Goal: Check status: Check status

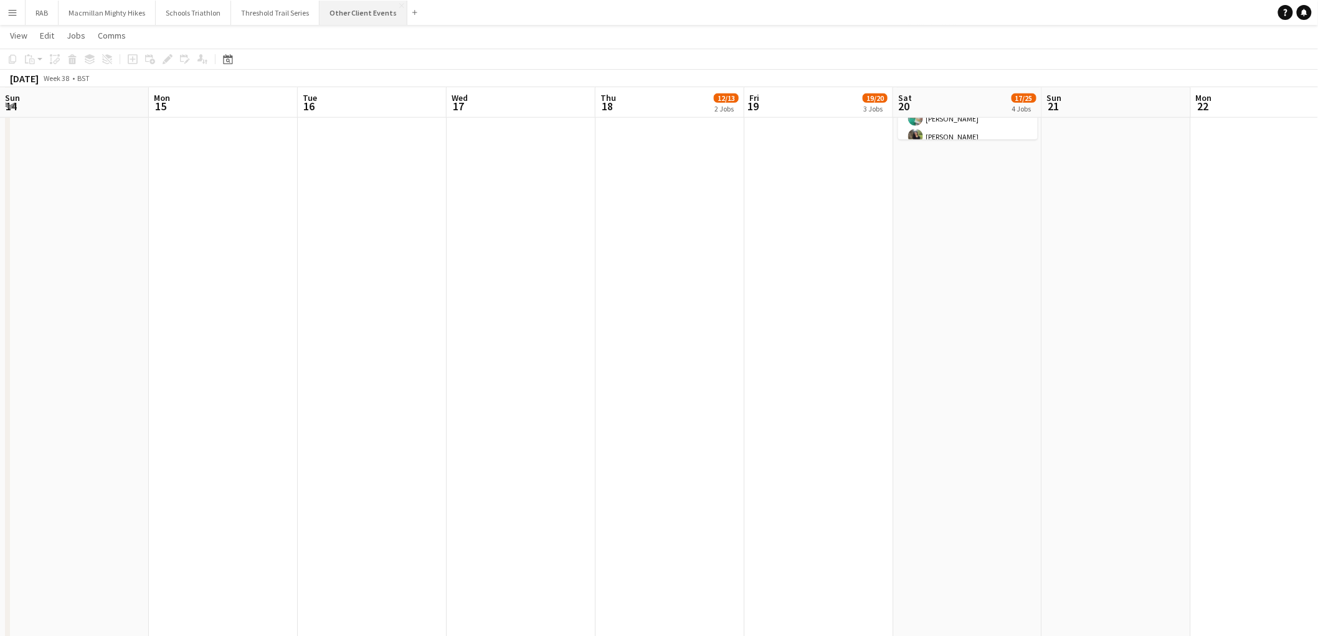
scroll to position [0, 428]
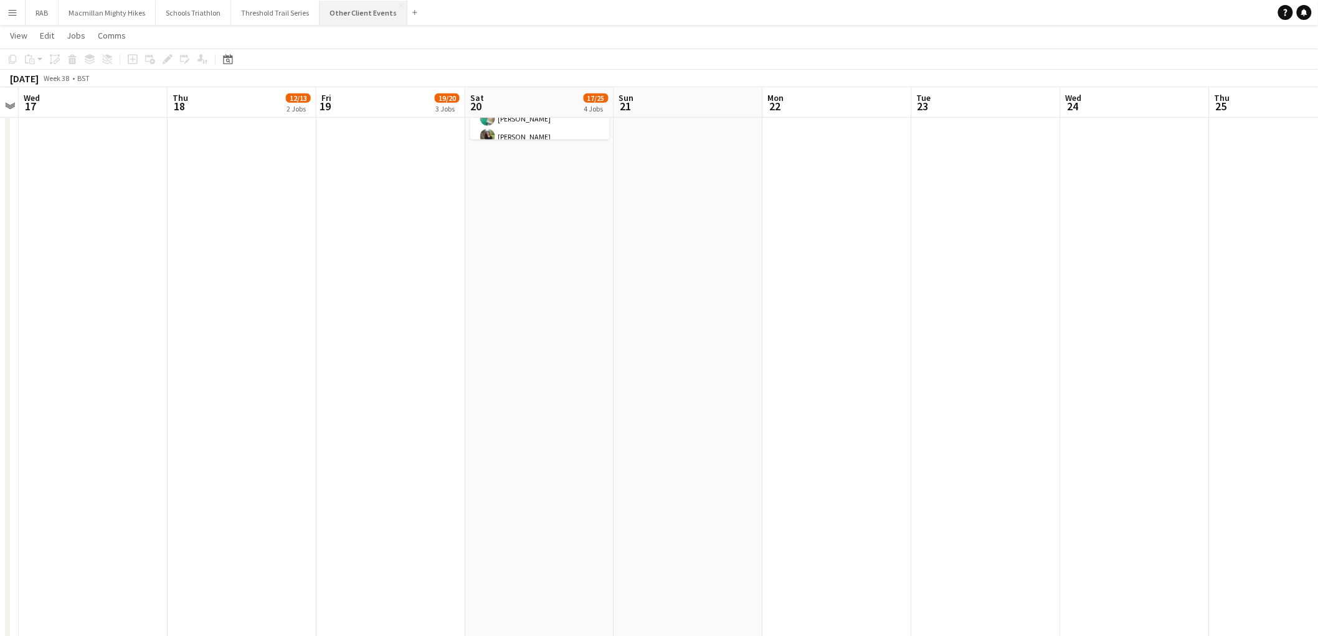
click at [348, 14] on button "Other Client Events Close" at bounding box center [364, 13] width 88 height 24
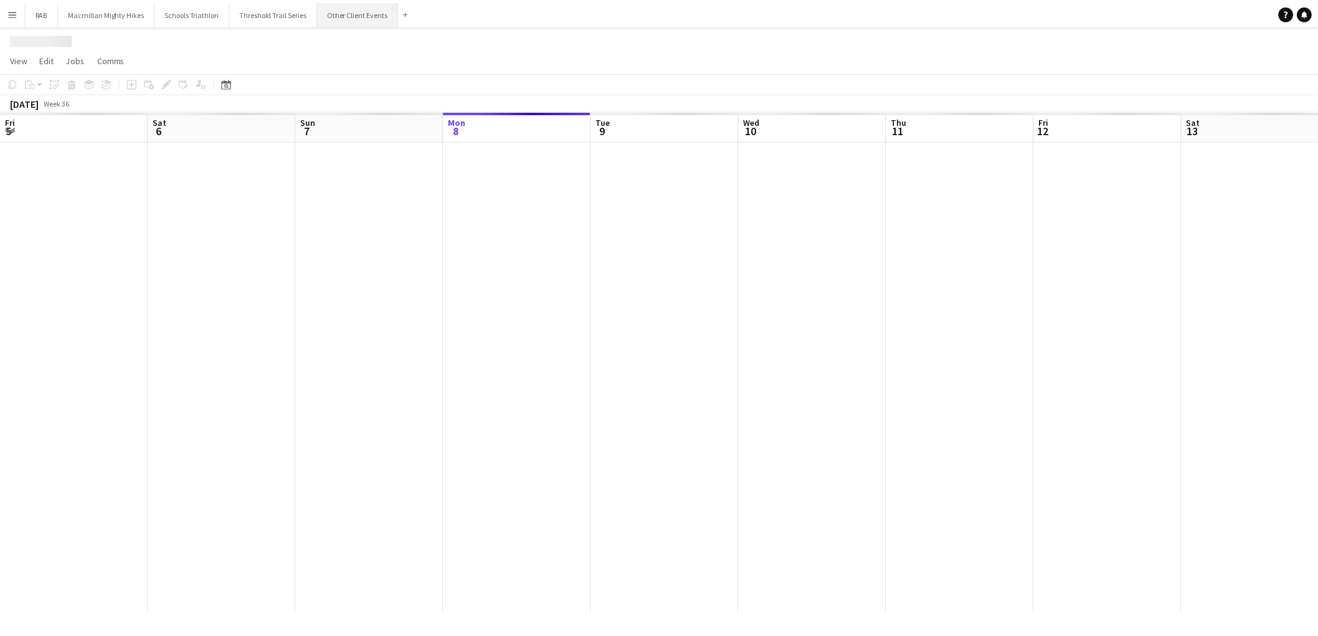
scroll to position [0, 297]
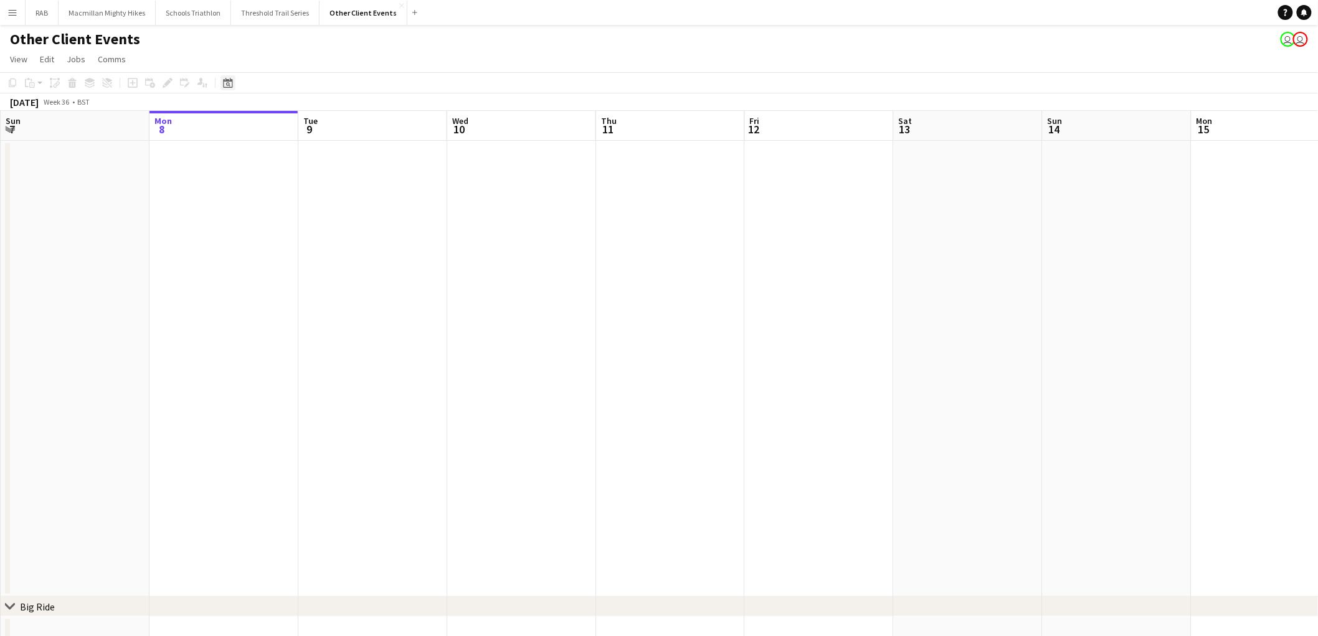
click at [226, 90] on div "Date picker" at bounding box center [228, 82] width 15 height 15
click at [300, 128] on span "Previous month" at bounding box center [303, 125] width 25 height 25
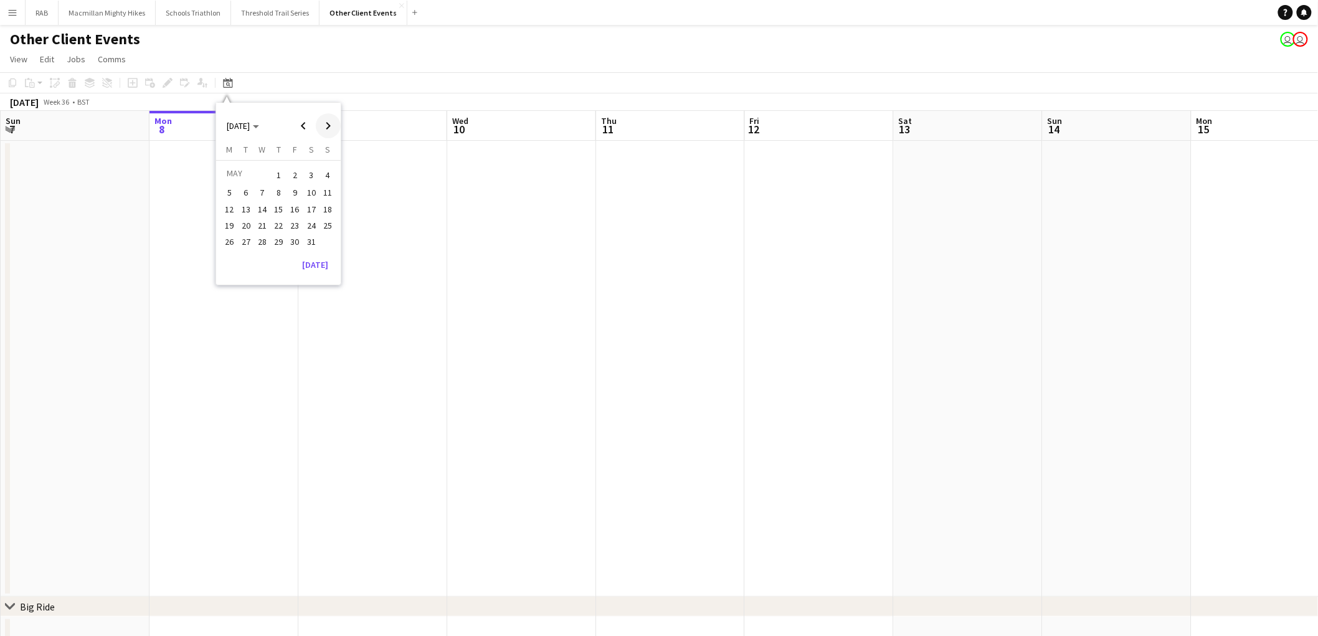
click at [321, 129] on span "Next month" at bounding box center [328, 125] width 25 height 25
click at [307, 206] on span "14" at bounding box center [311, 209] width 15 height 15
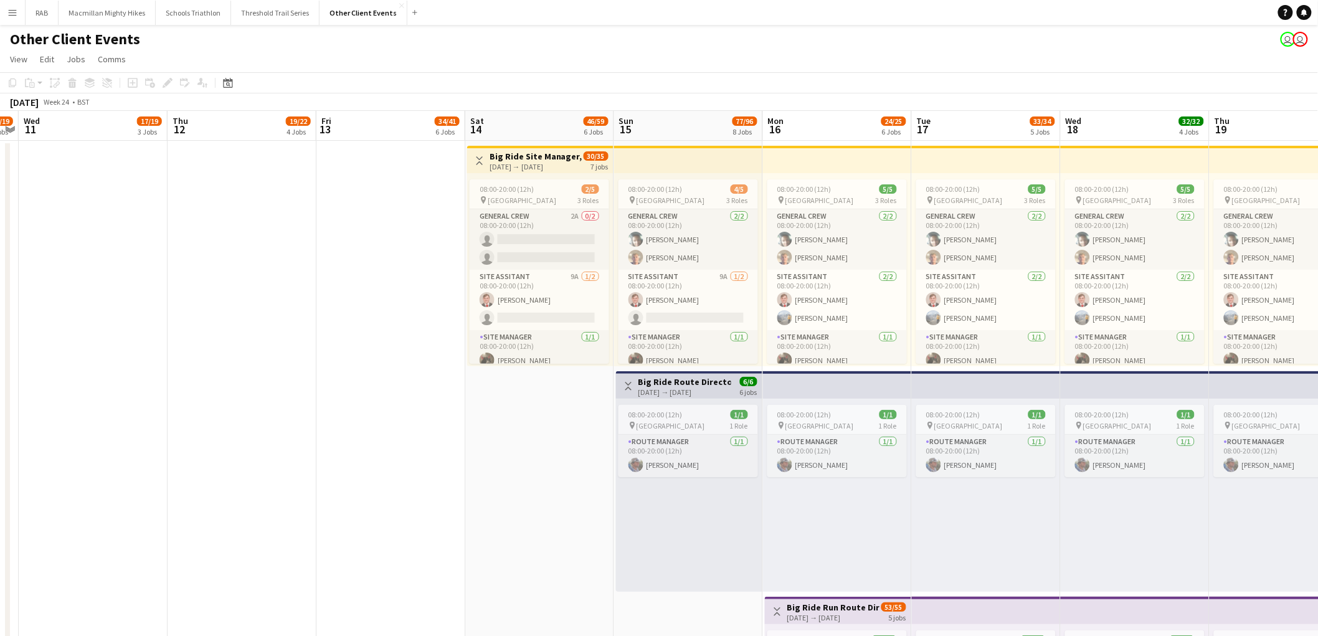
scroll to position [0, 514]
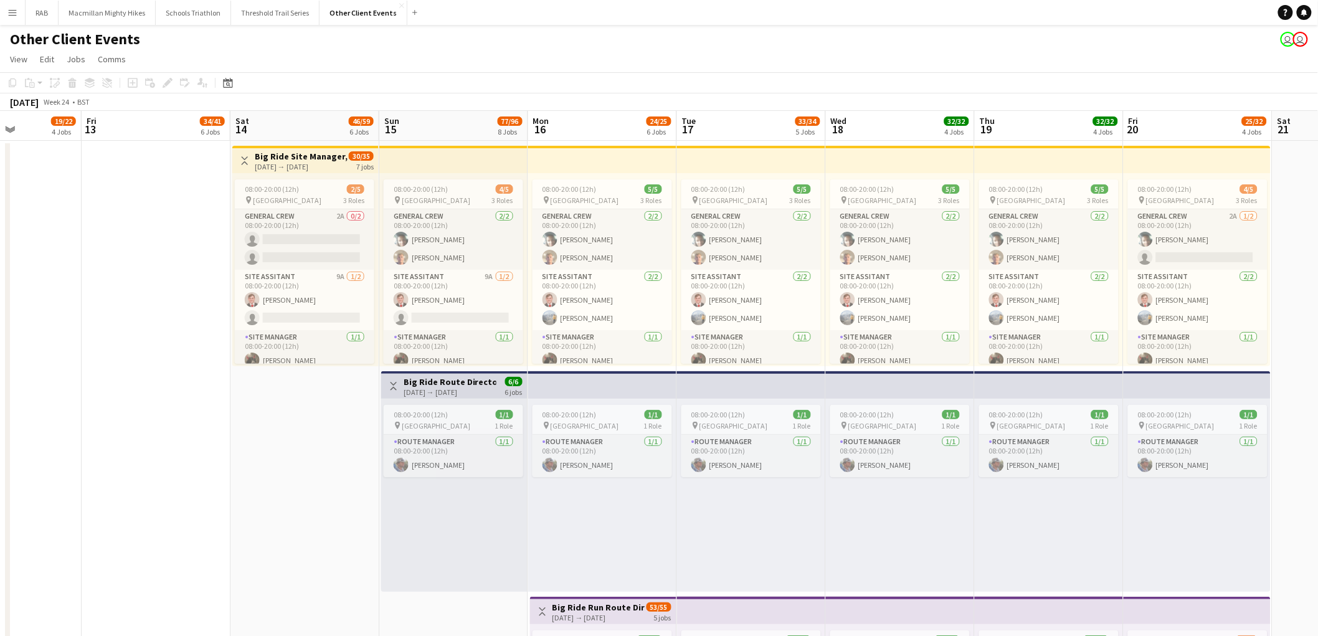
drag, startPoint x: 231, startPoint y: 327, endPoint x: 109, endPoint y: 315, distance: 122.7
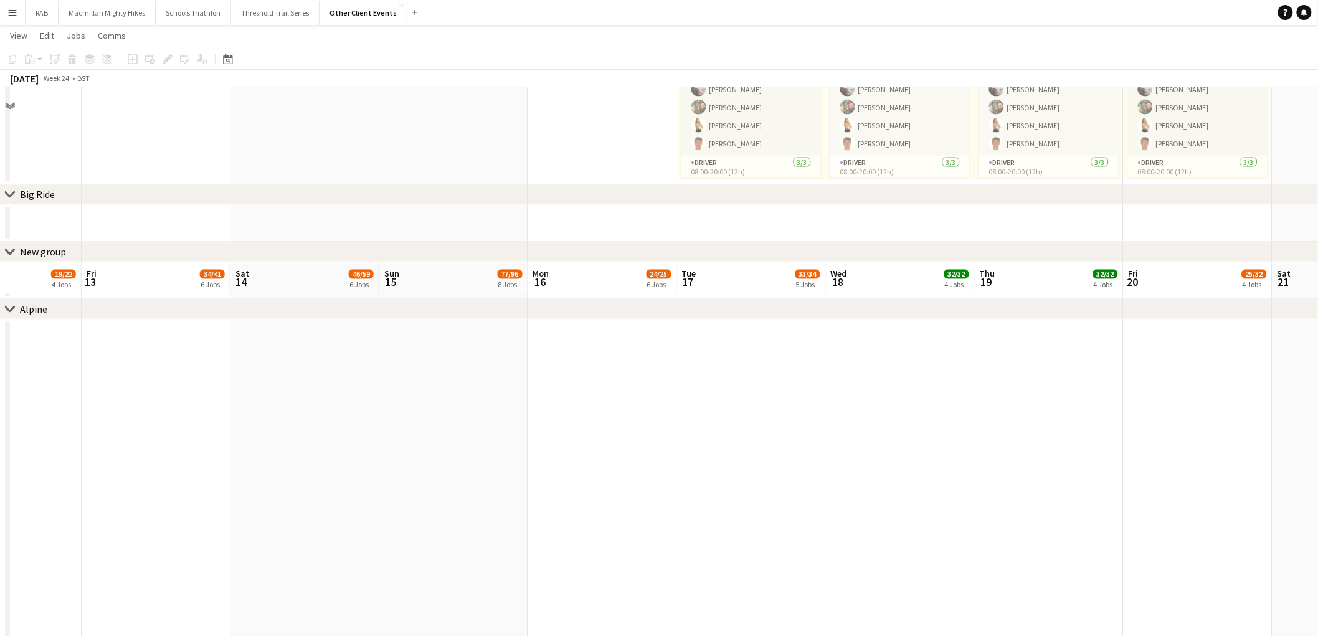
scroll to position [1038, 0]
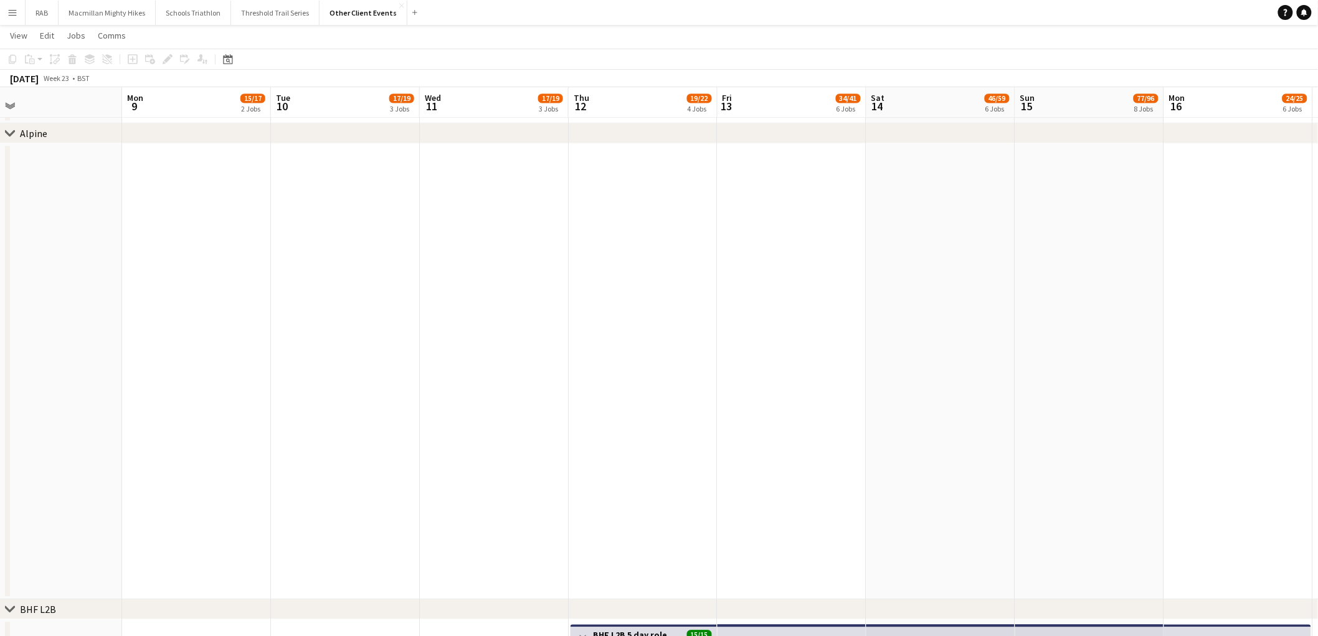
drag, startPoint x: 109, startPoint y: 312, endPoint x: 1019, endPoint y: 388, distance: 912.7
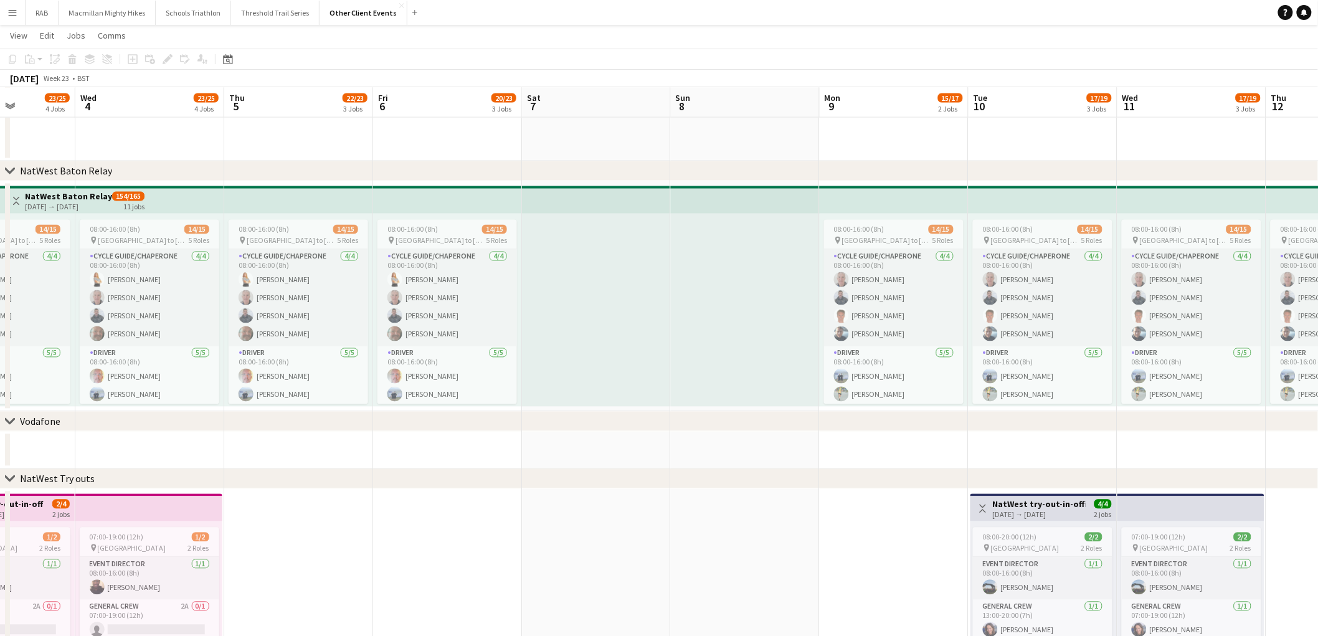
scroll to position [0, 369]
drag, startPoint x: 316, startPoint y: 531, endPoint x: 889, endPoint y: 518, distance: 572.6
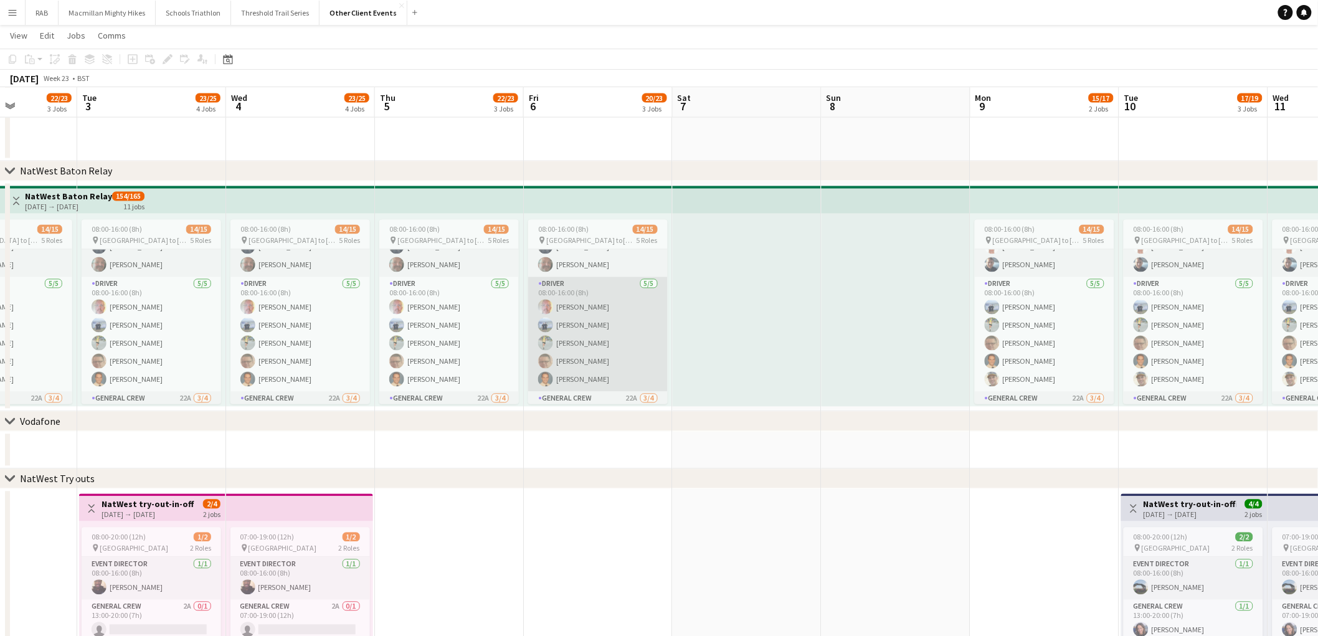
scroll to position [116, 0]
